Goal: Task Accomplishment & Management: Manage account settings

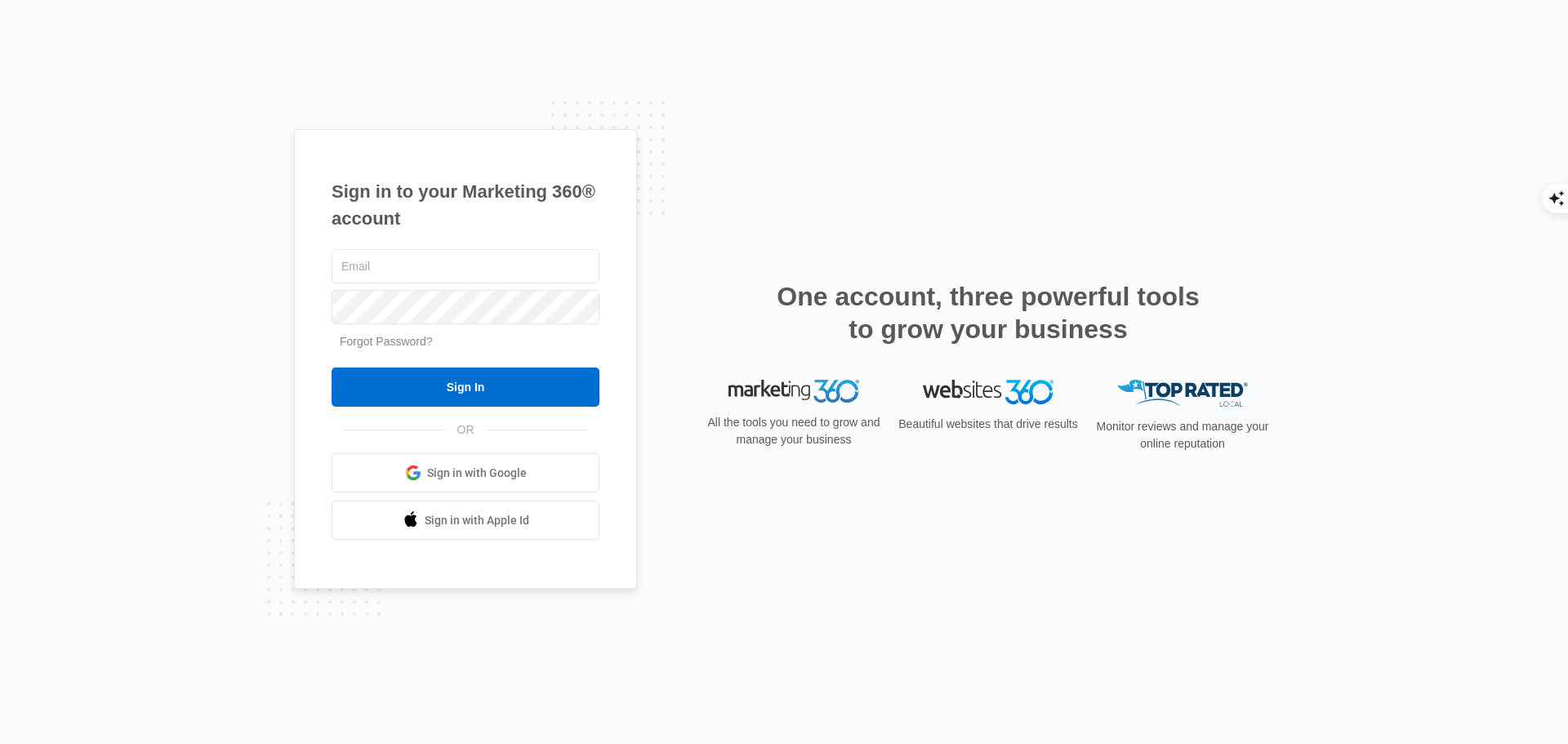
click at [402, 346] on link "Forgot Password?" at bounding box center [386, 341] width 93 height 13
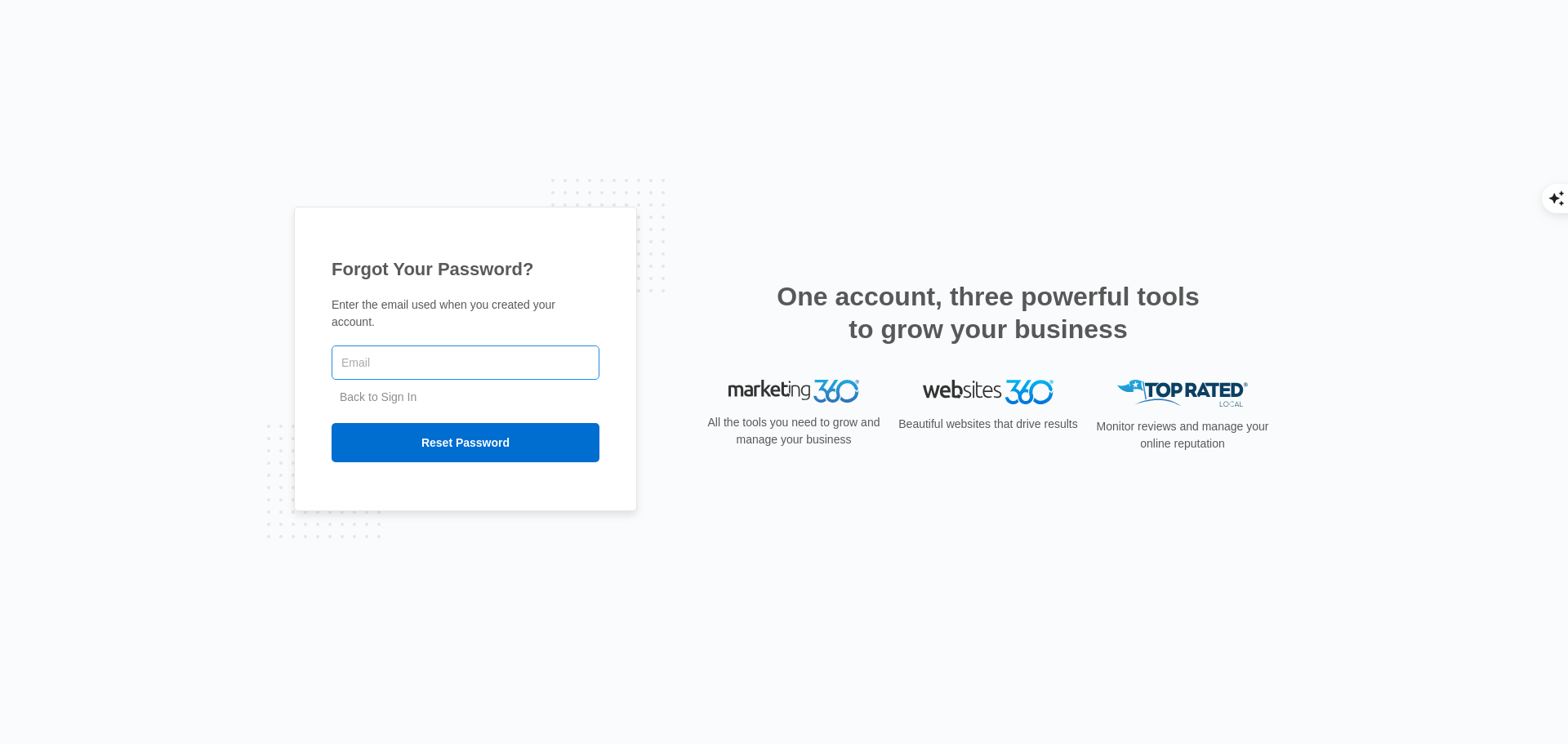
click at [425, 354] on input "text" at bounding box center [465, 362] width 268 height 34
type input "[EMAIL_ADDRESS][DOMAIN_NAME]"
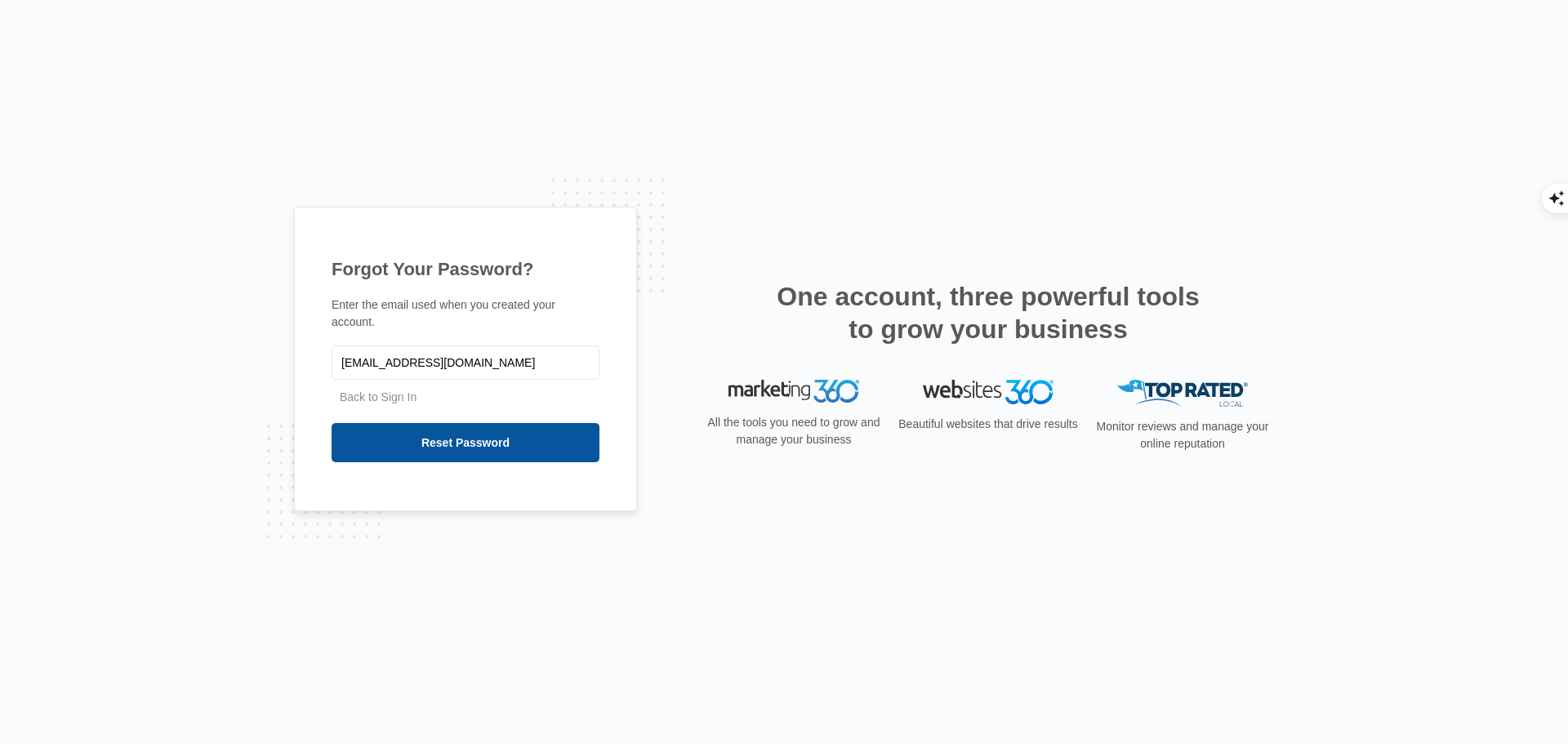
click at [406, 433] on input "Reset Password" at bounding box center [465, 442] width 268 height 39
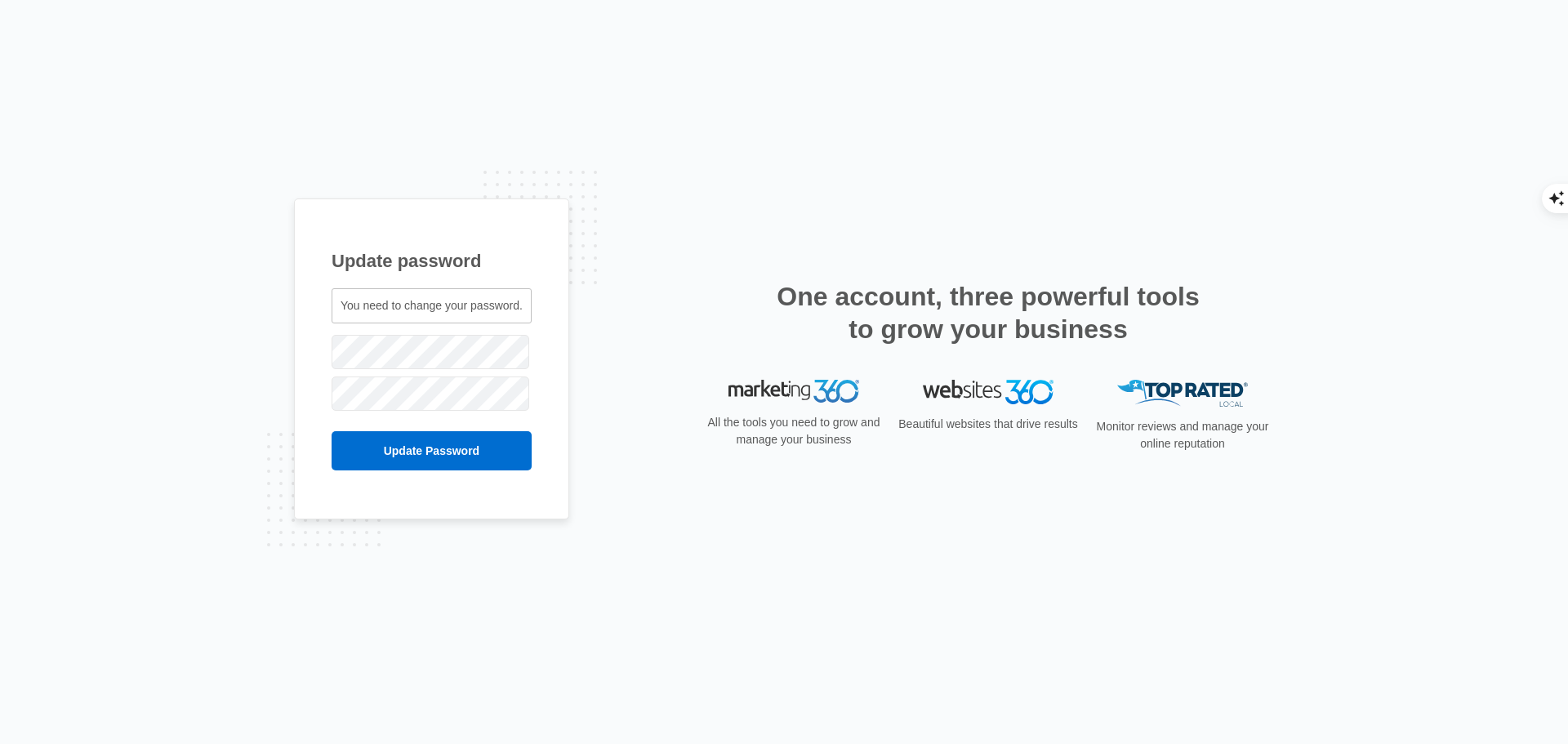
click at [531, 577] on div "Update password You need to change your password. dreamhomebydawn@gmail.com" at bounding box center [784, 372] width 1568 height 744
click at [680, 525] on div "Update password You need to change your password. dreamhomebydawn@gmail.com" at bounding box center [784, 371] width 980 height 347
click at [419, 449] on input "Update Password" at bounding box center [431, 450] width 200 height 39
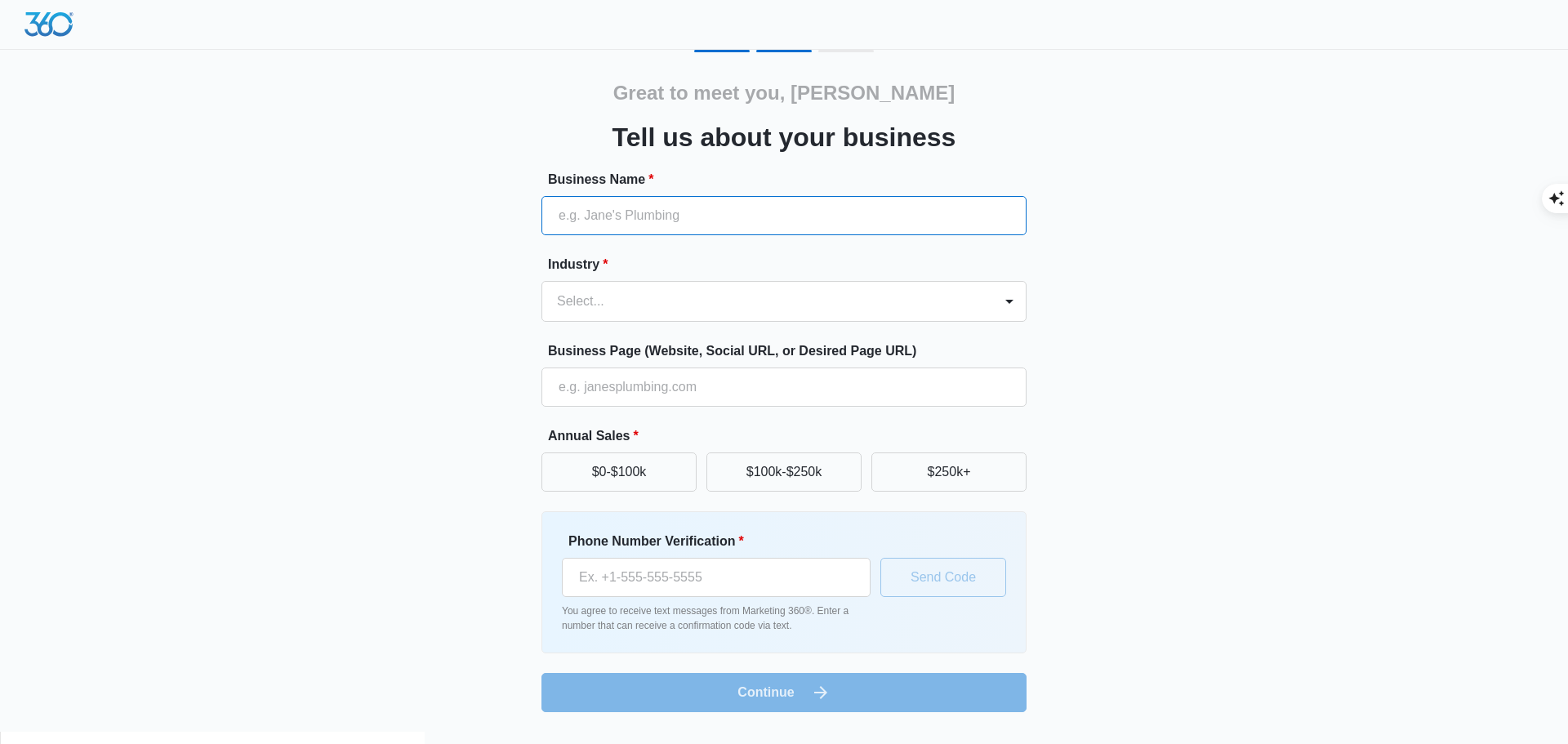
click at [728, 211] on input "Business Name *" at bounding box center [784, 215] width 485 height 39
type input "[PERSON_NAME]"
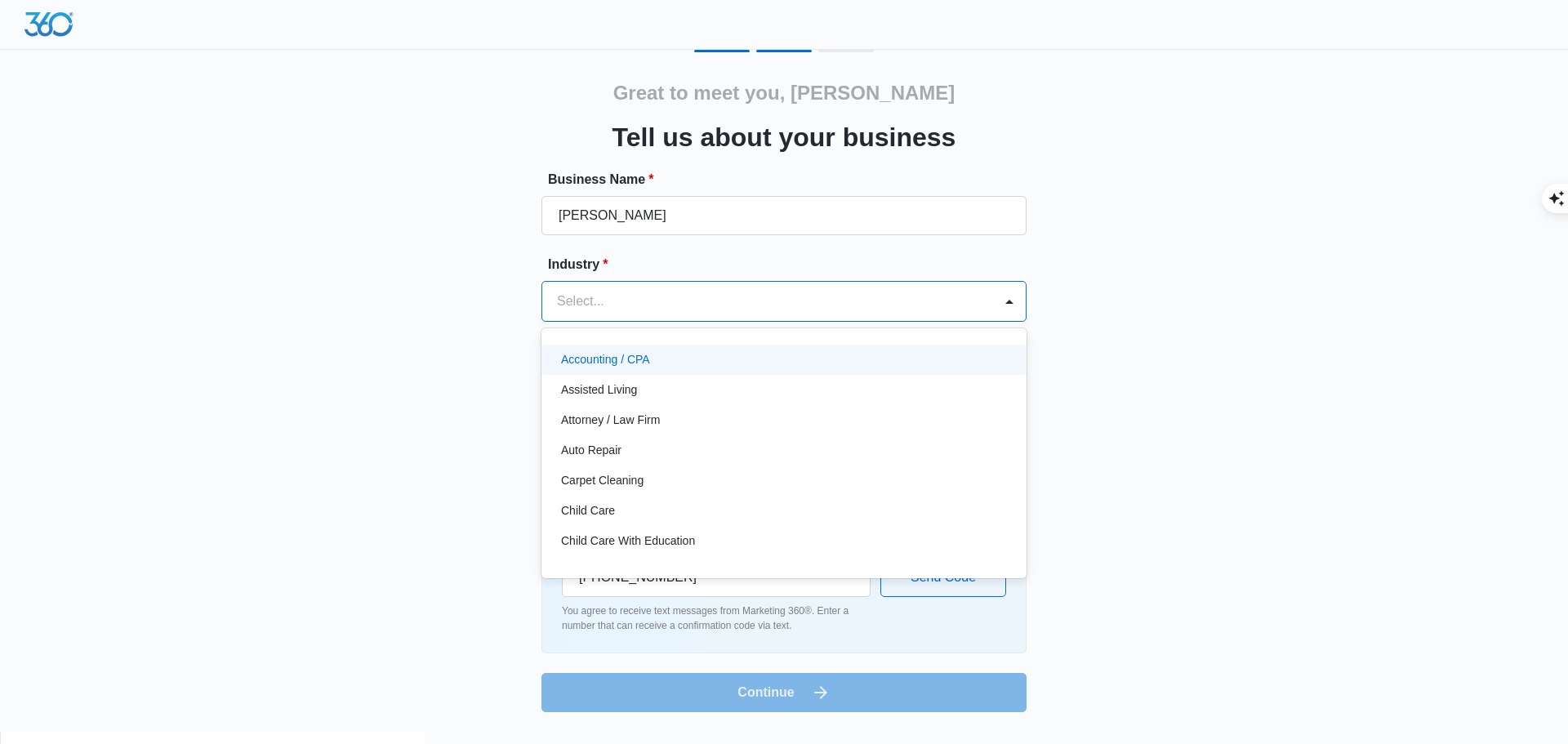
click at [716, 316] on div "Select..." at bounding box center [768, 300] width 451 height 39
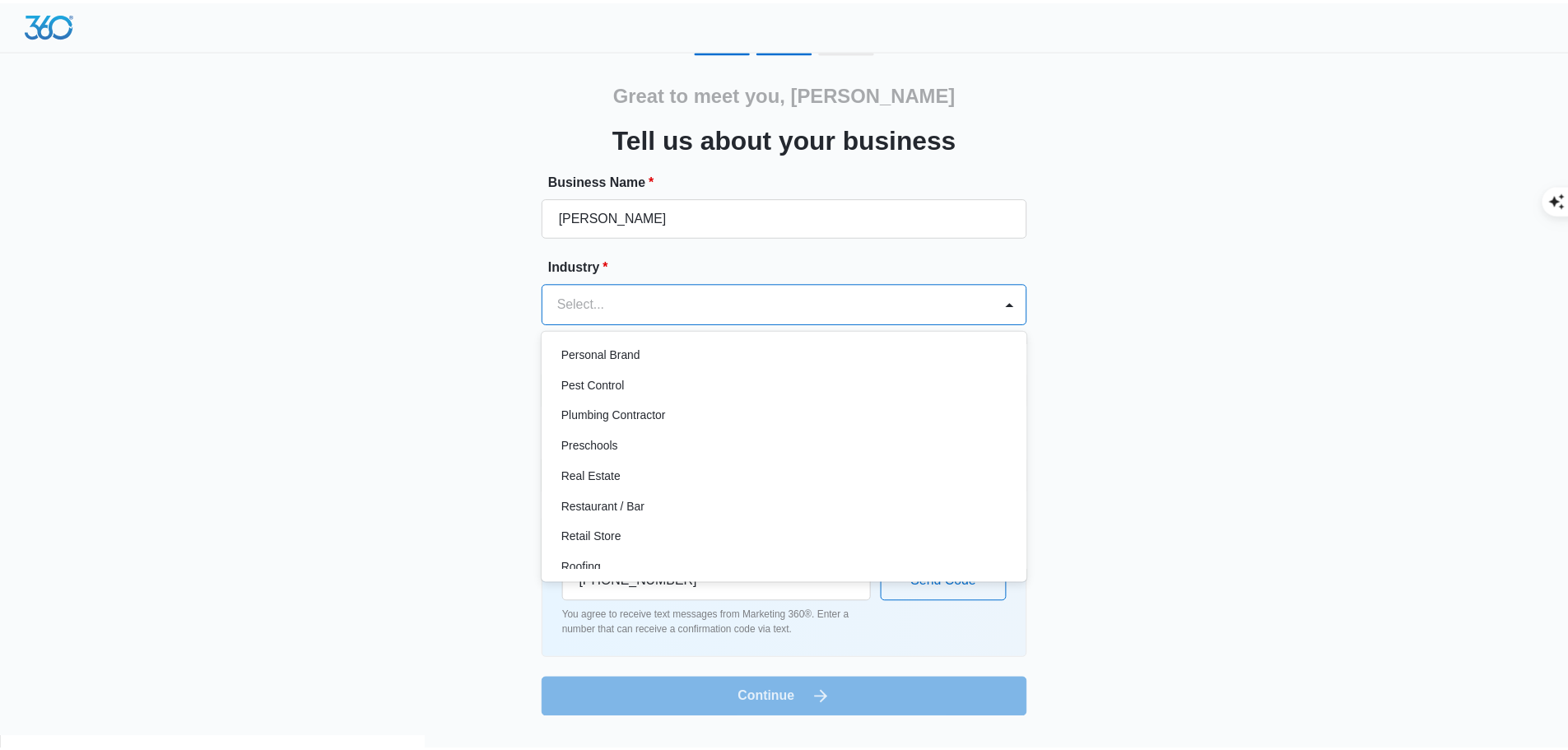
scroll to position [1069, 0]
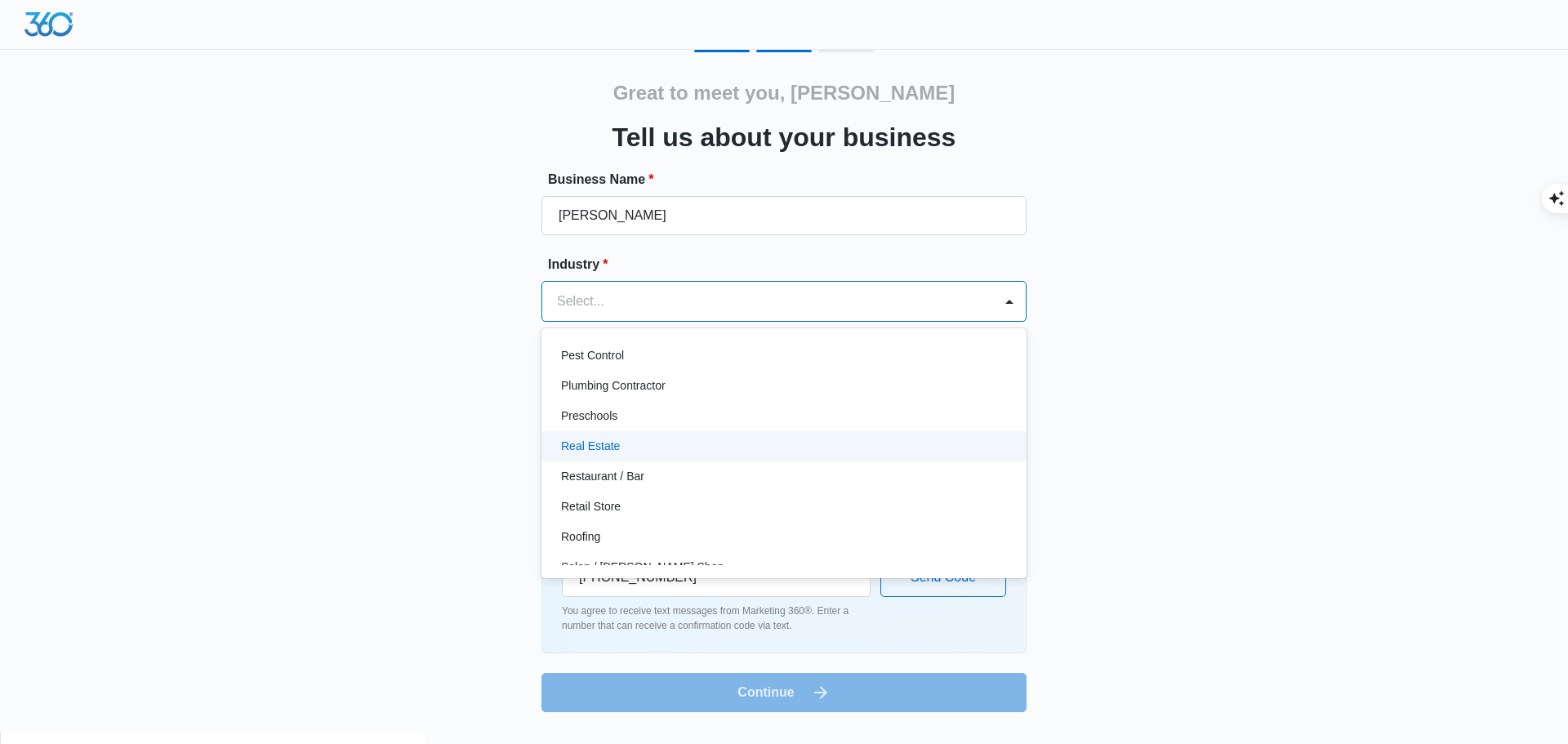
click at [653, 445] on div "Real Estate" at bounding box center [782, 445] width 443 height 17
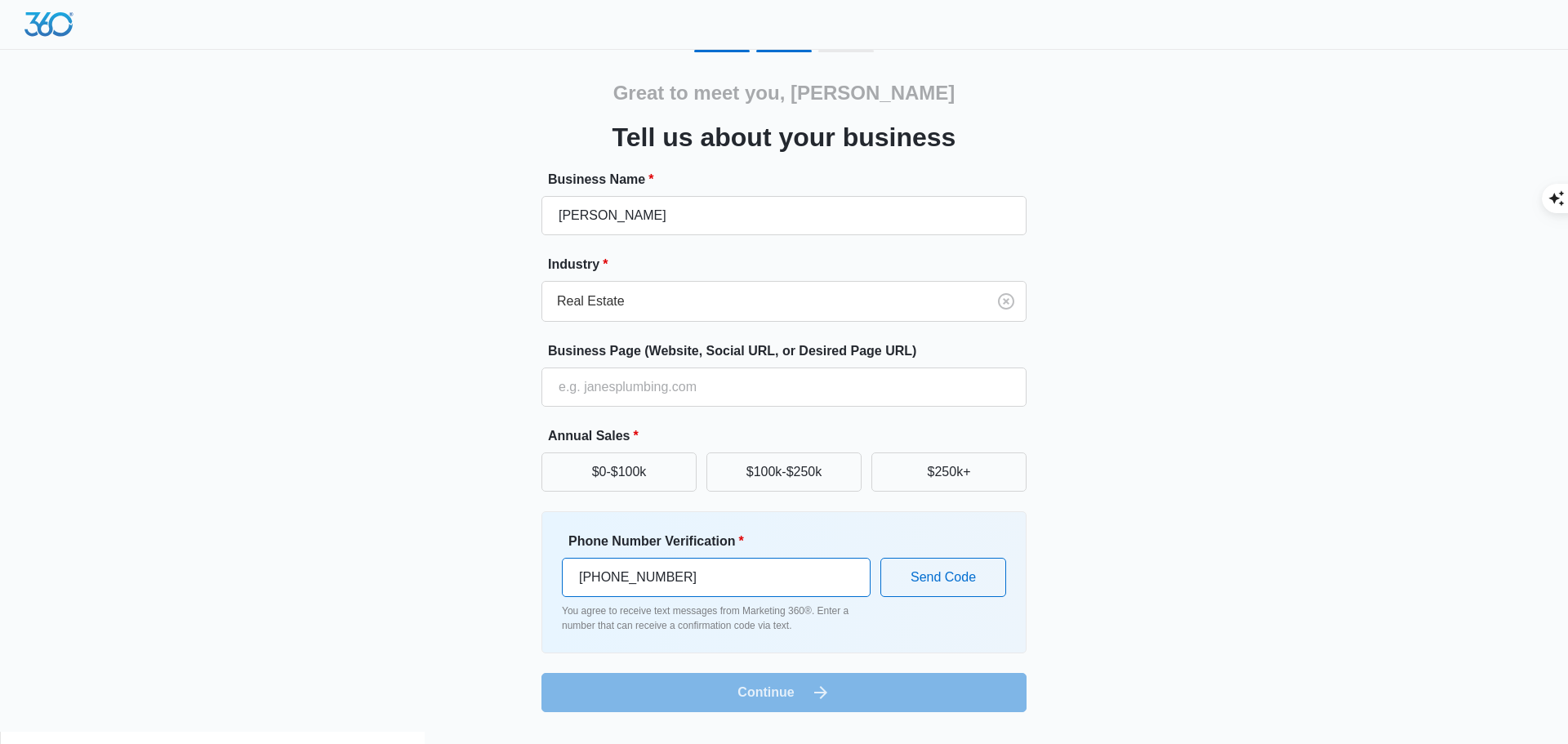
drag, startPoint x: 628, startPoint y: 582, endPoint x: 501, endPoint y: 582, distance: 127.0
click at [501, 582] on div "Great to meet you, [PERSON_NAME] us about your business Business Name * [PERSON…" at bounding box center [784, 380] width 980 height 662
type input "[PHONE_NUMBER]"
click at [781, 693] on form "Business Name * [PERSON_NAME] Industry * Real Estate Business Page (Website, So…" at bounding box center [784, 441] width 485 height 542
click at [945, 579] on button "Send Code" at bounding box center [942, 577] width 126 height 39
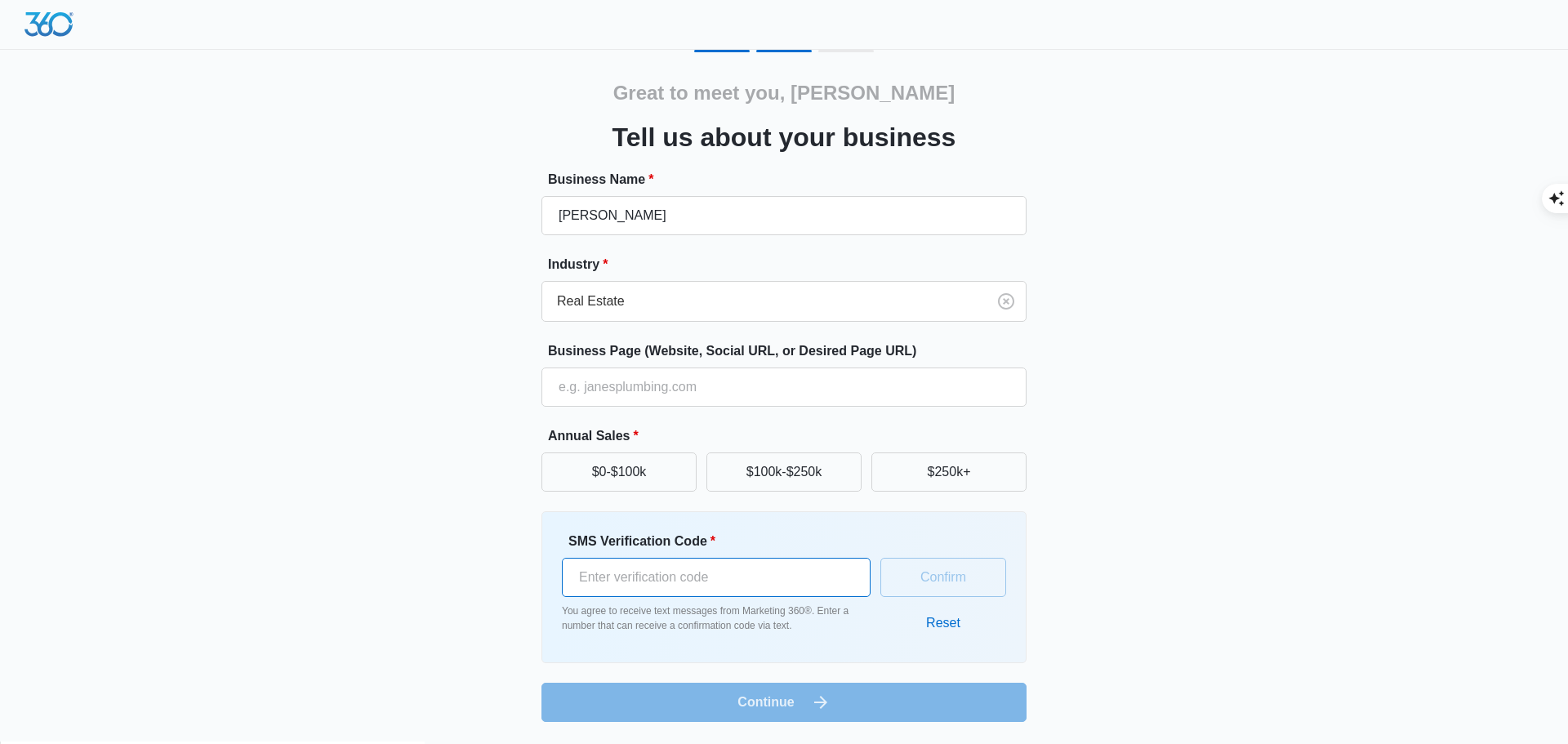
click at [741, 574] on input "SMS Verification Code *" at bounding box center [715, 577] width 309 height 39
type input "329208"
click at [766, 707] on form "Business Name * [PERSON_NAME] Industry * Real Estate Business Page (Website, So…" at bounding box center [784, 446] width 485 height 552
click at [934, 569] on button "Confirm" at bounding box center [942, 577] width 126 height 39
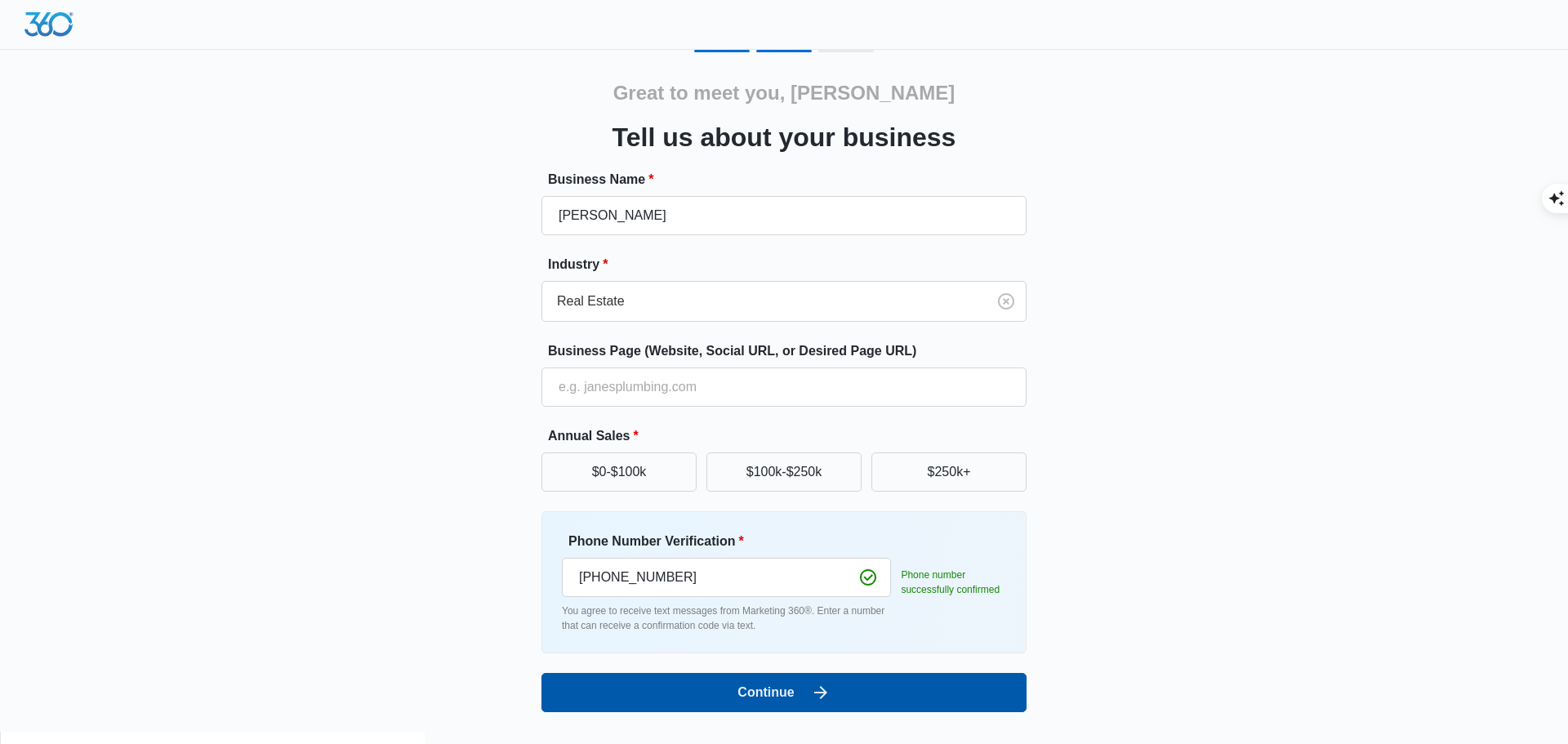
click at [802, 691] on button "Continue" at bounding box center [784, 692] width 485 height 39
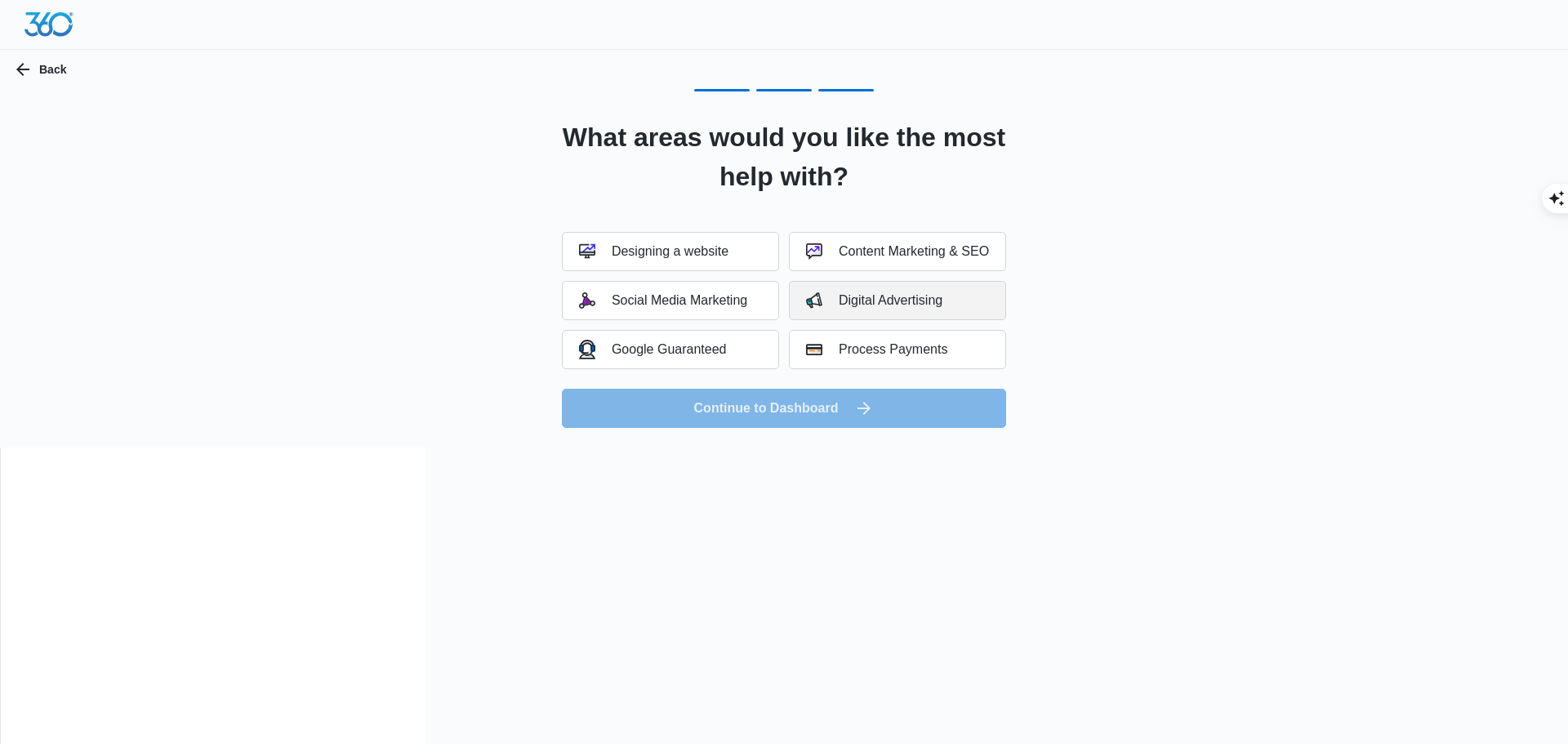
click at [933, 292] on div "Digital Advertising" at bounding box center [874, 300] width 137 height 16
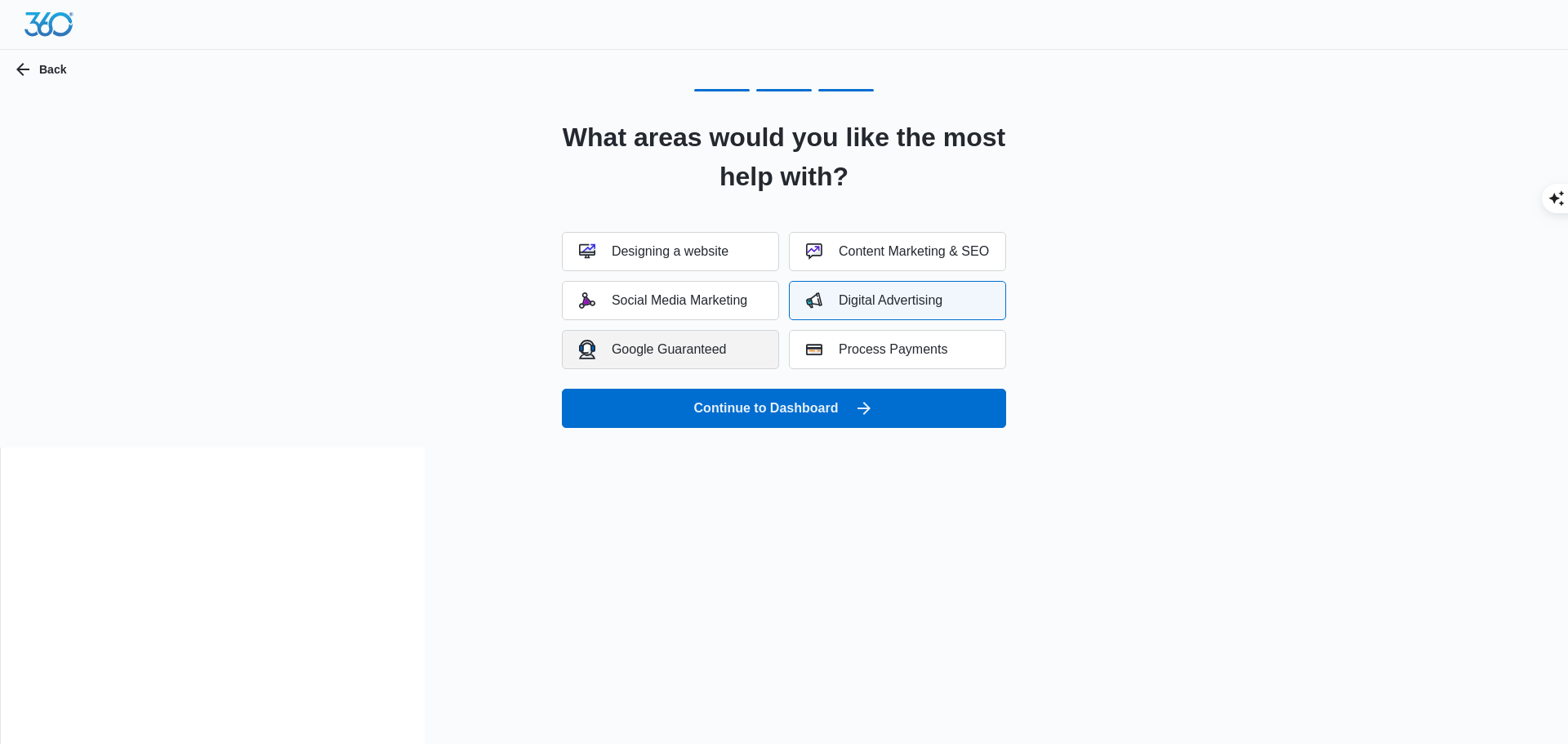
click at [738, 354] on button "Google Guaranteed" at bounding box center [670, 348] width 217 height 39
click at [922, 249] on div "Content Marketing & SEO" at bounding box center [897, 252] width 183 height 16
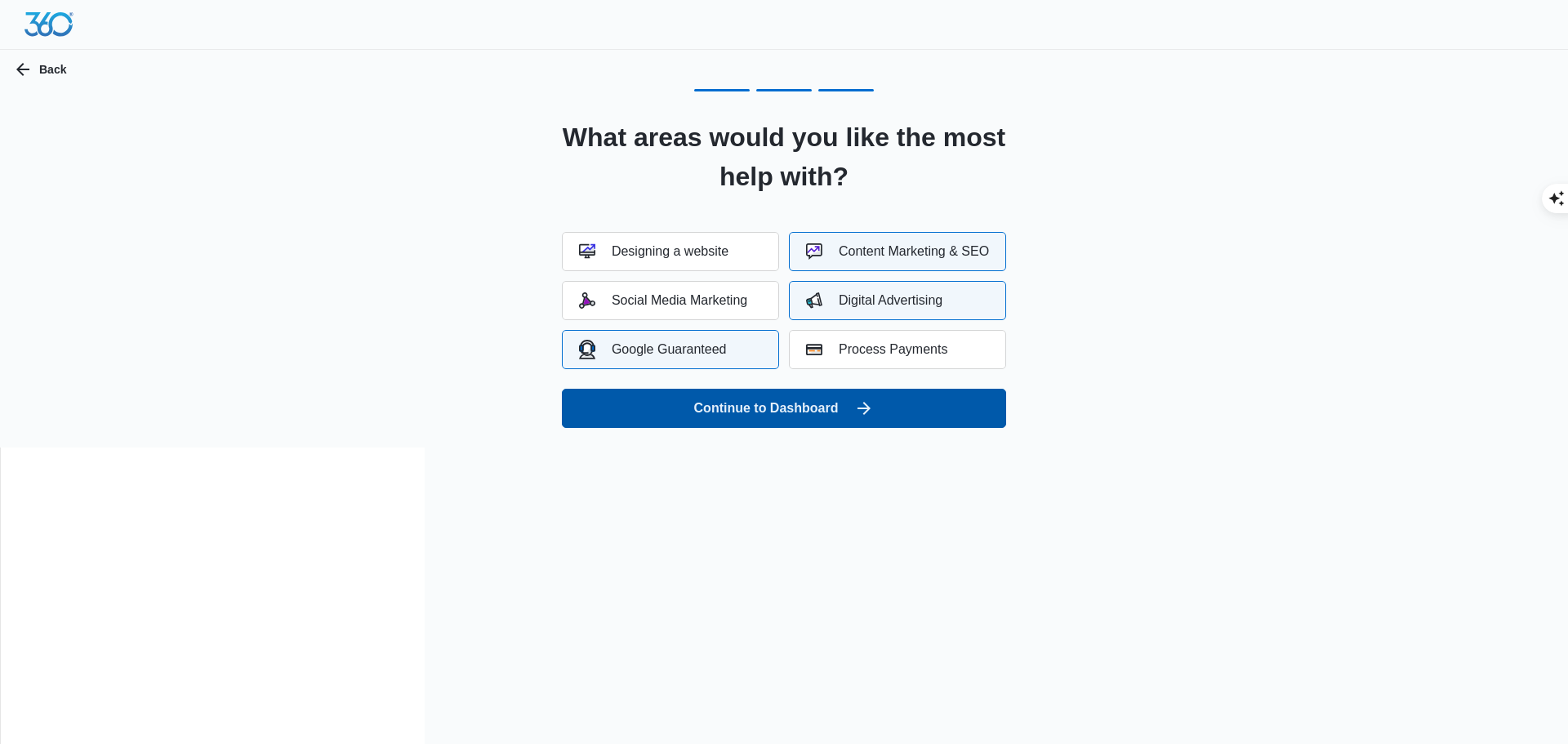
click at [839, 414] on button "Continue to Dashboard" at bounding box center [783, 407] width 445 height 39
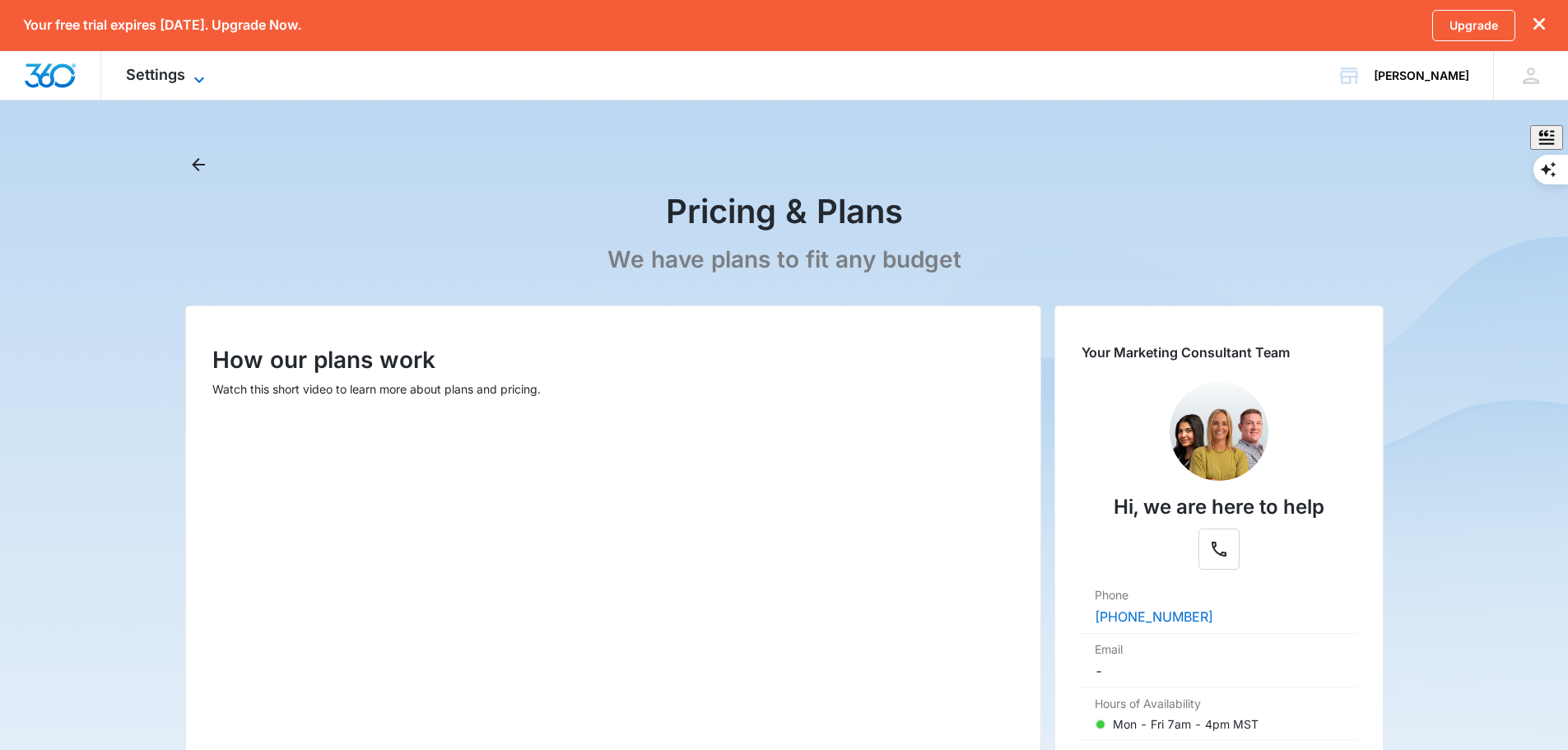
click at [197, 78] on icon at bounding box center [199, 80] width 20 height 20
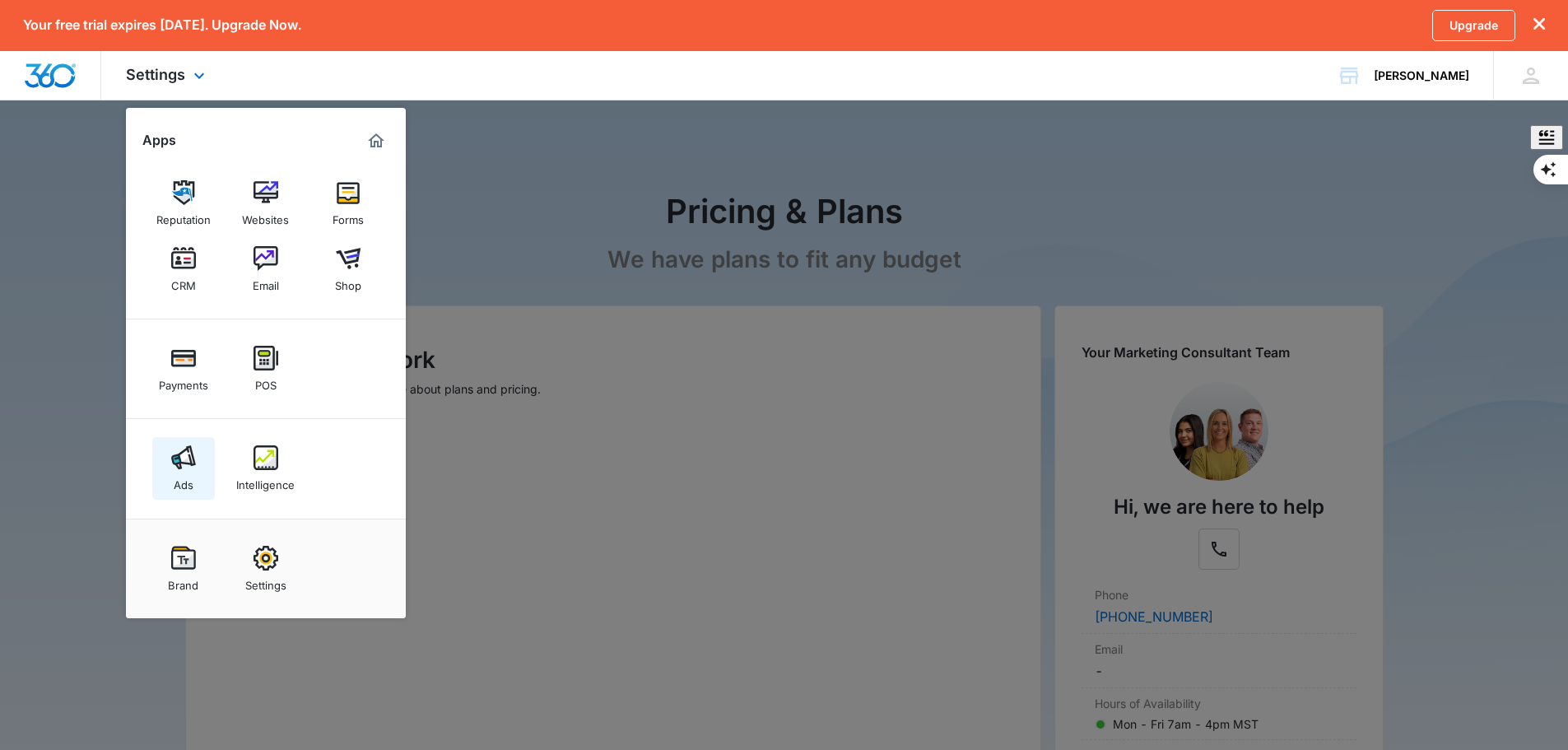
click at [182, 470] on div "Ads" at bounding box center [183, 480] width 20 height 21
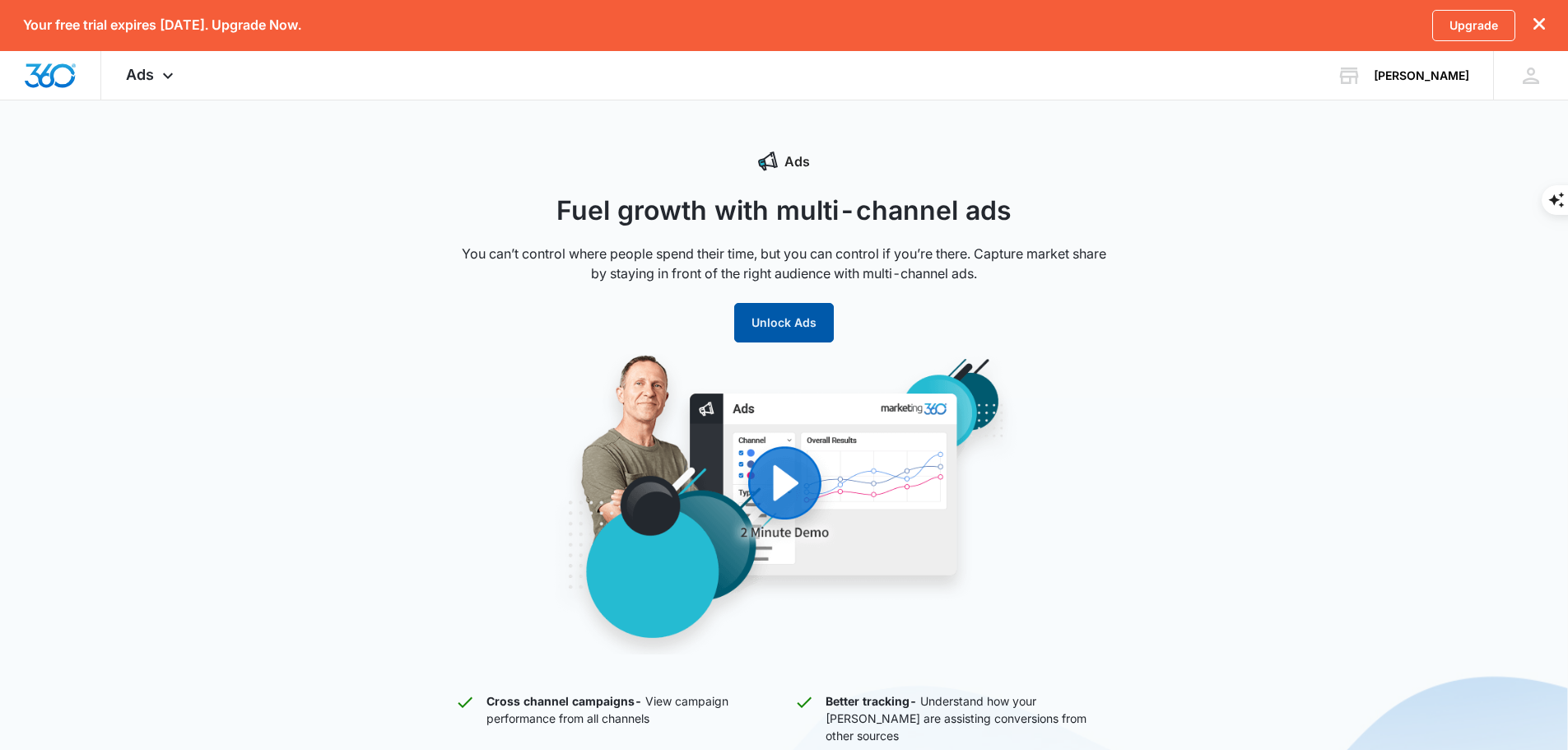
click at [778, 322] on button "Unlock Ads" at bounding box center [783, 322] width 99 height 39
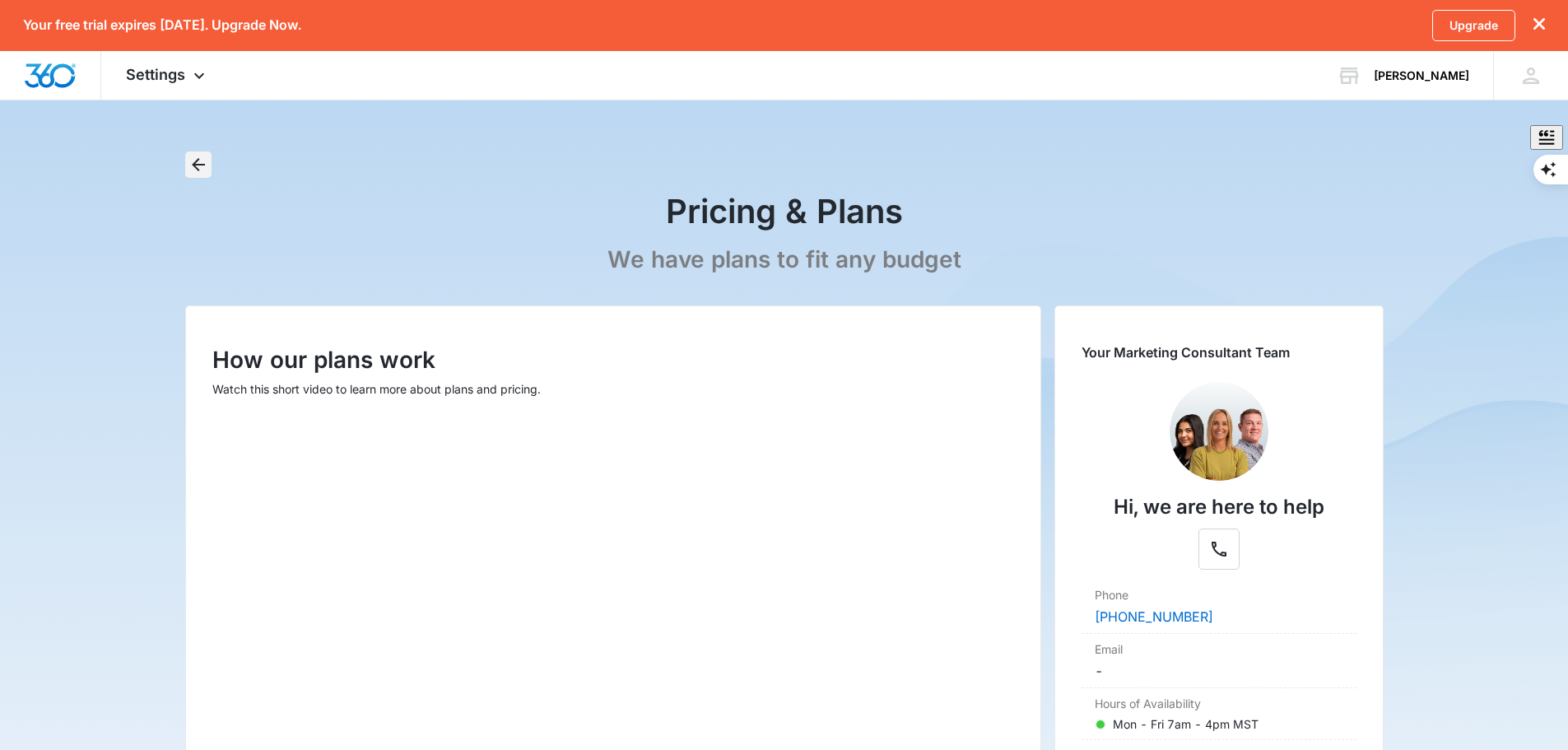
click at [192, 157] on icon "Back" at bounding box center [199, 165] width 20 height 20
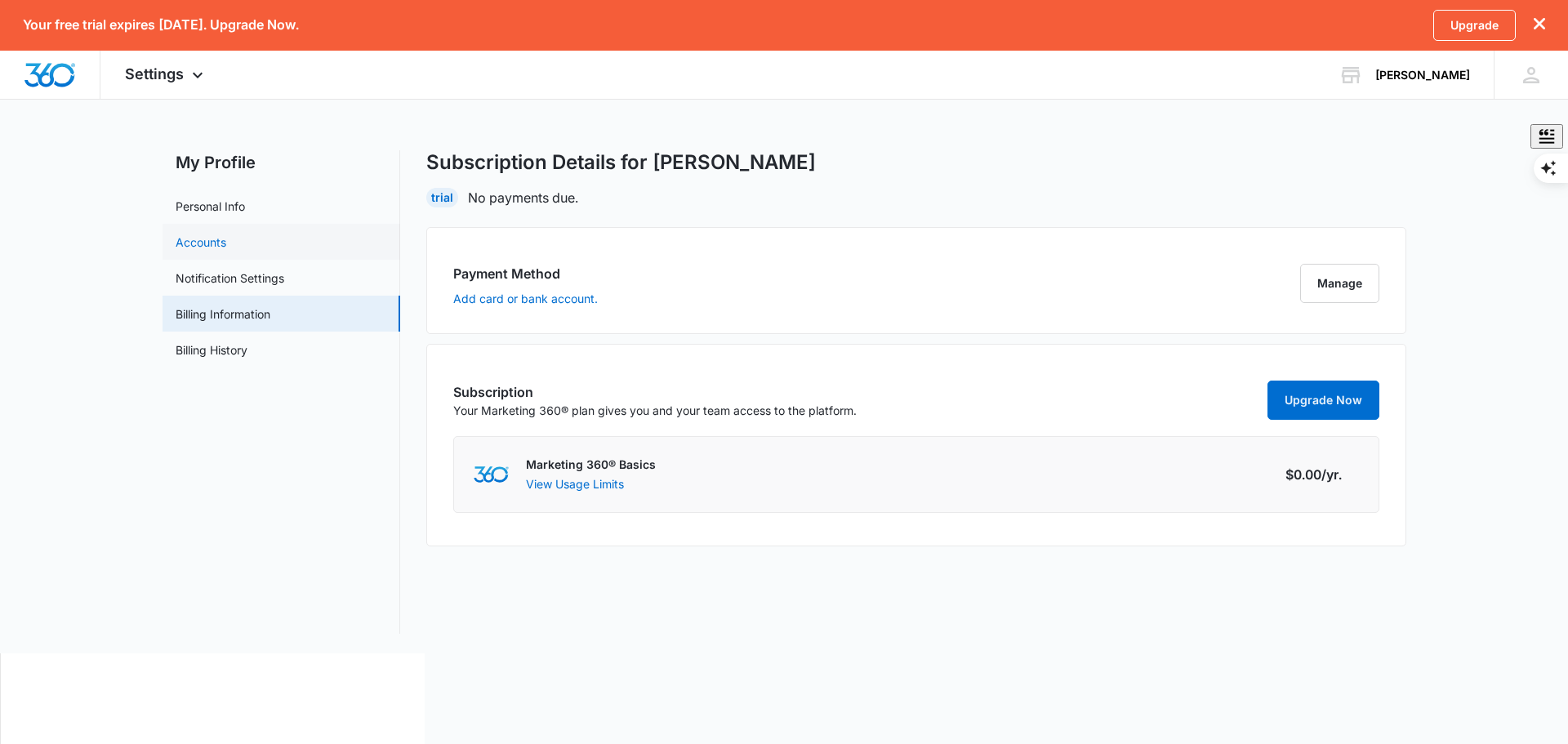
click at [206, 241] on link "Accounts" at bounding box center [201, 242] width 51 height 17
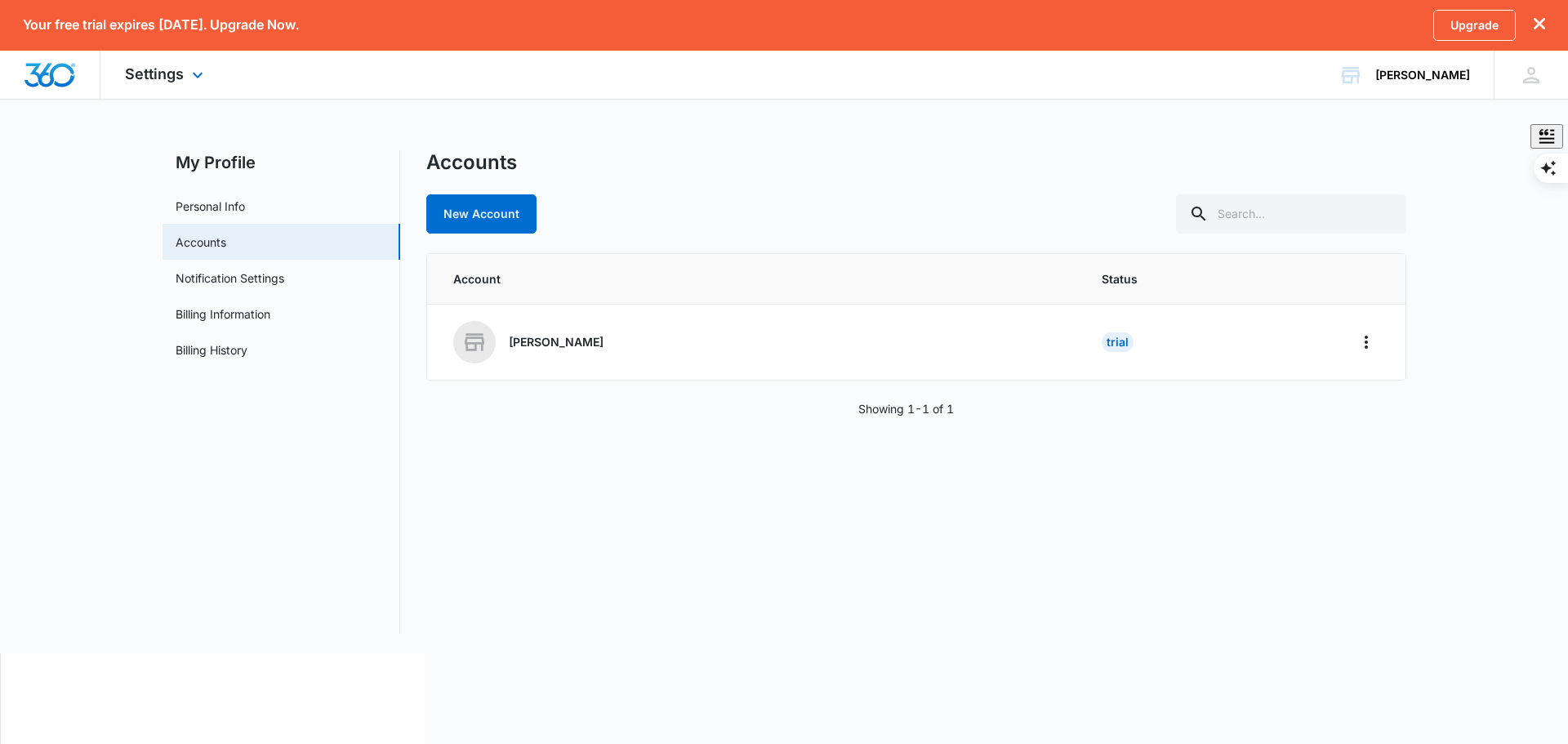
click at [184, 78] on div "Settings Apps Reputation Websites Forms CRM Email Shop Payments POS Ads Intelli…" at bounding box center [166, 74] width 131 height 48
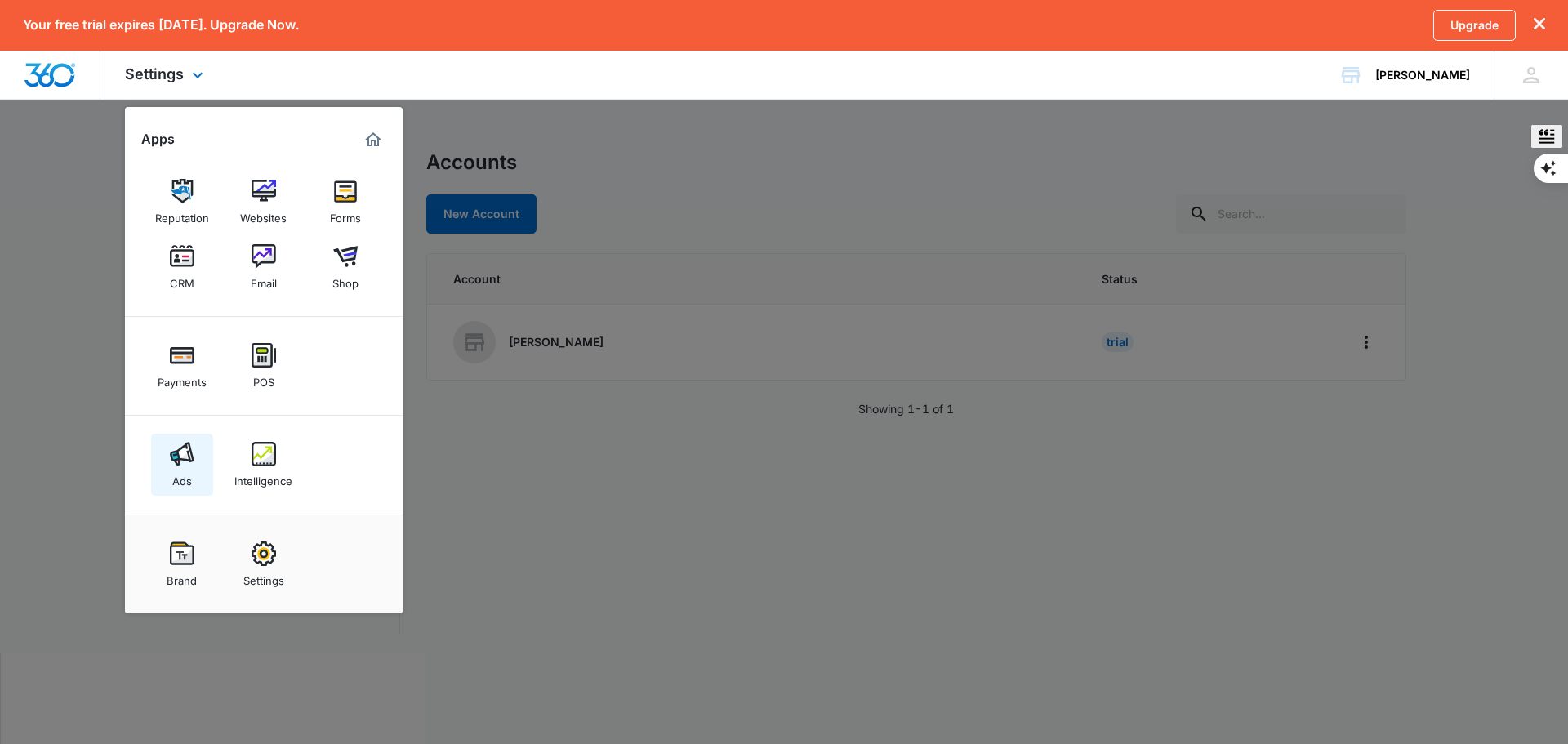
click at [195, 463] on link "Ads" at bounding box center [182, 464] width 62 height 62
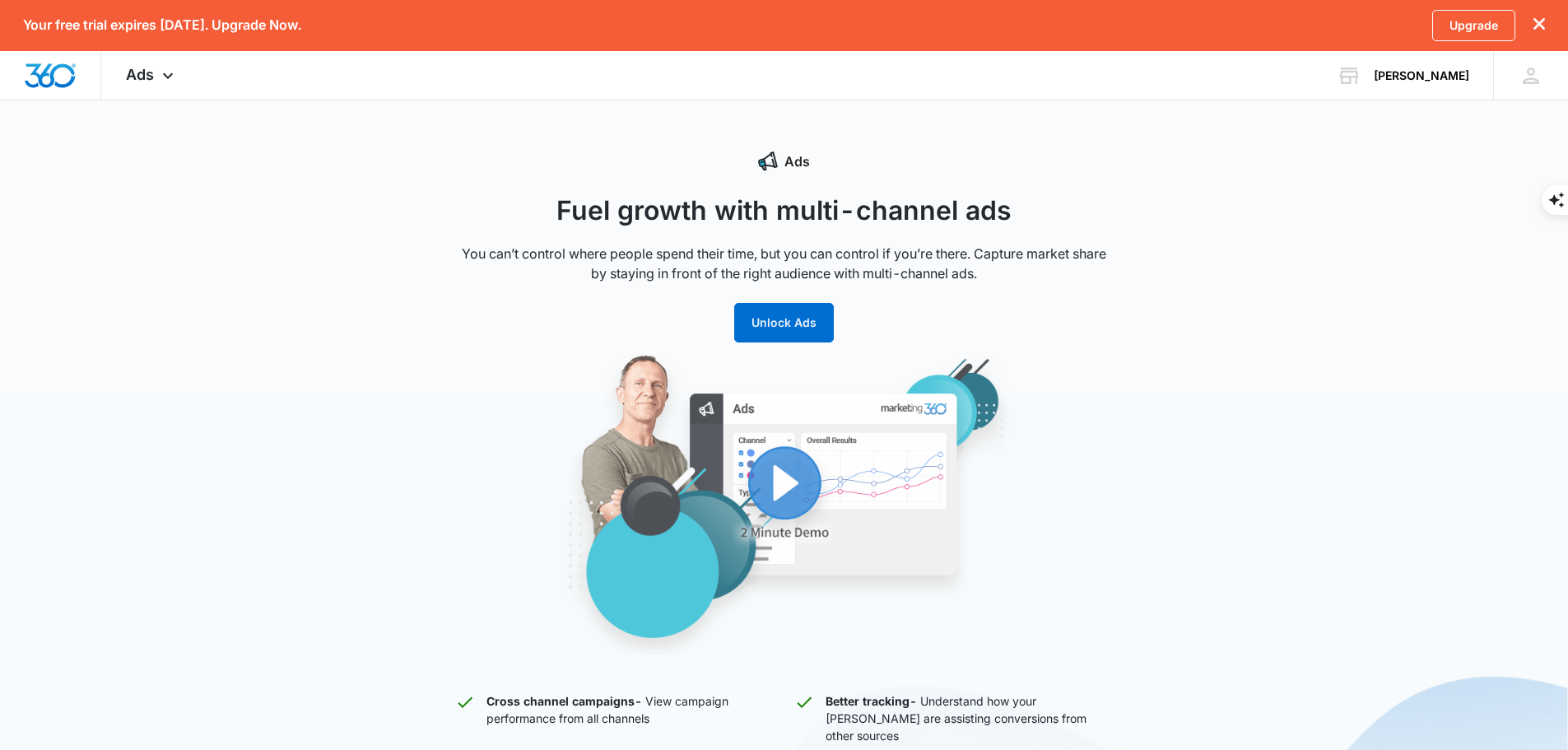
click at [809, 498] on img "button" at bounding box center [784, 504] width 625 height 300
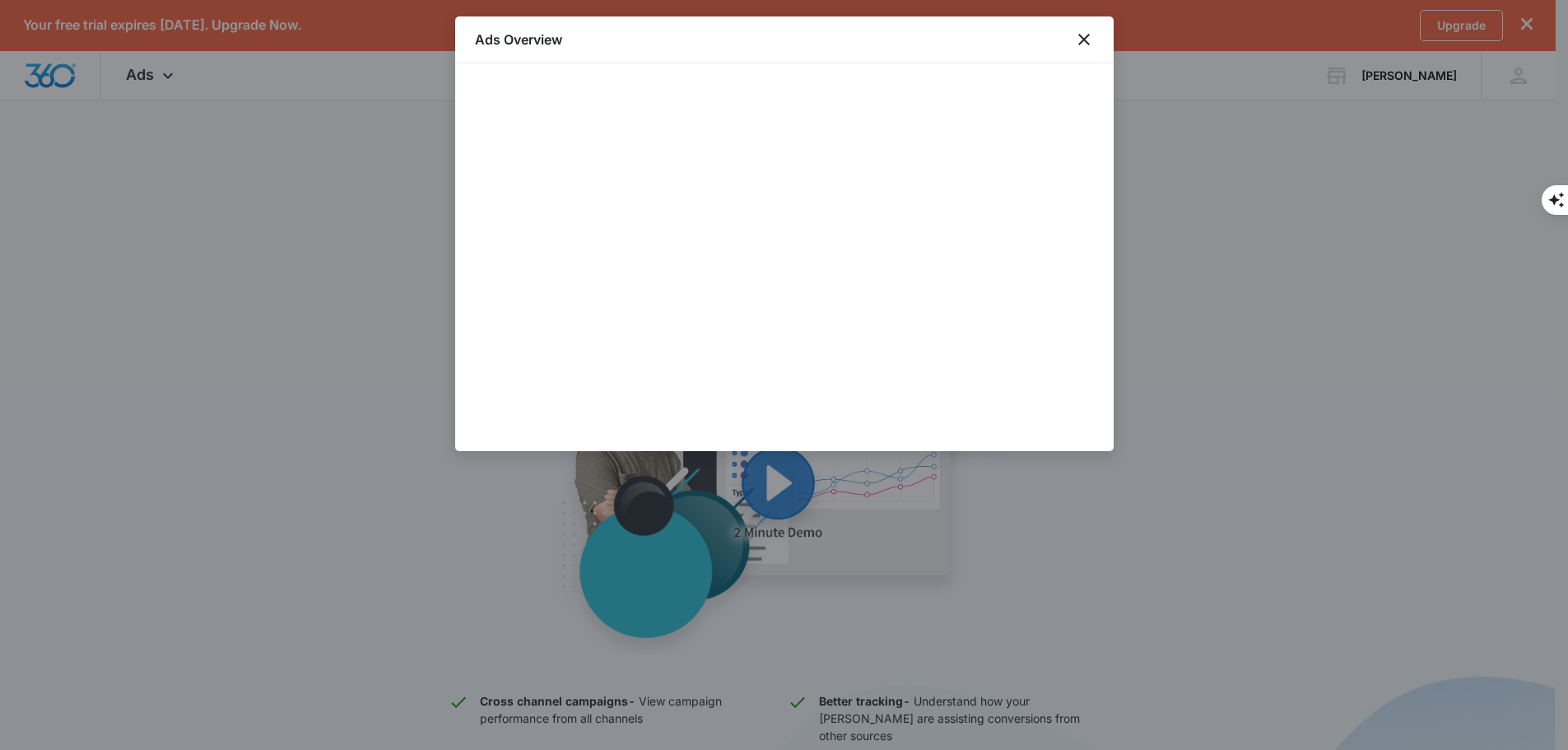
click at [1092, 49] on div "Ads Overview" at bounding box center [784, 39] width 658 height 47
click at [1087, 45] on icon "close" at bounding box center [1084, 39] width 20 height 20
